Goal: Navigation & Orientation: Find specific page/section

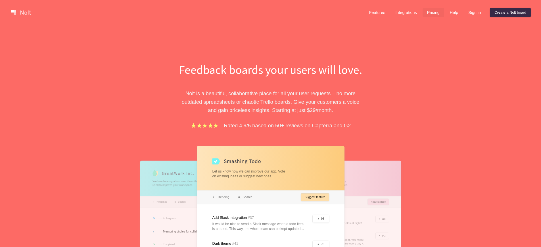
click at [431, 12] on link "Pricing" at bounding box center [434, 12] width 22 height 9
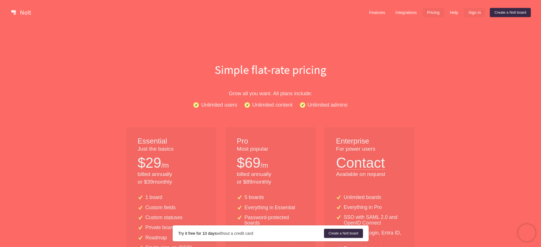
click at [468, 13] on link "Sign in" at bounding box center [475, 12] width 22 height 9
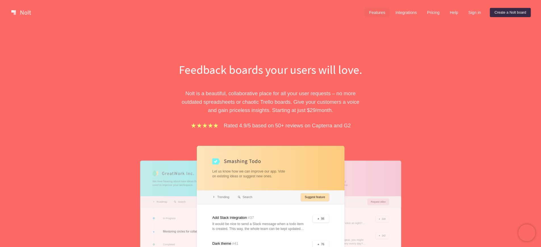
click at [374, 11] on link "Features" at bounding box center [377, 12] width 25 height 9
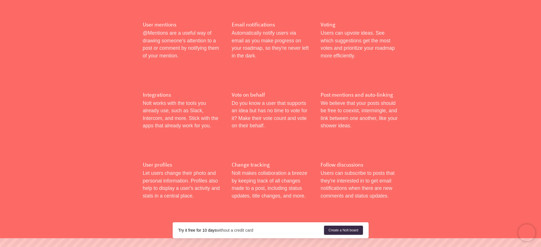
scroll to position [916, 0]
